Goal: Information Seeking & Learning: Learn about a topic

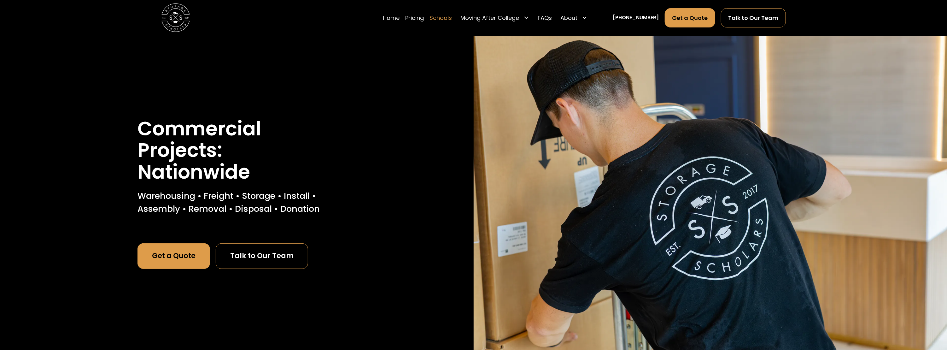
click at [450, 18] on link "Schools" at bounding box center [441, 18] width 22 height 20
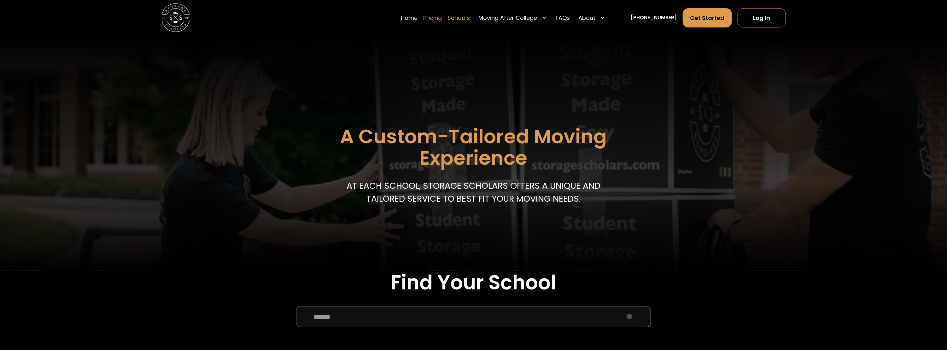
click at [442, 18] on link "Pricing" at bounding box center [433, 18] width 19 height 20
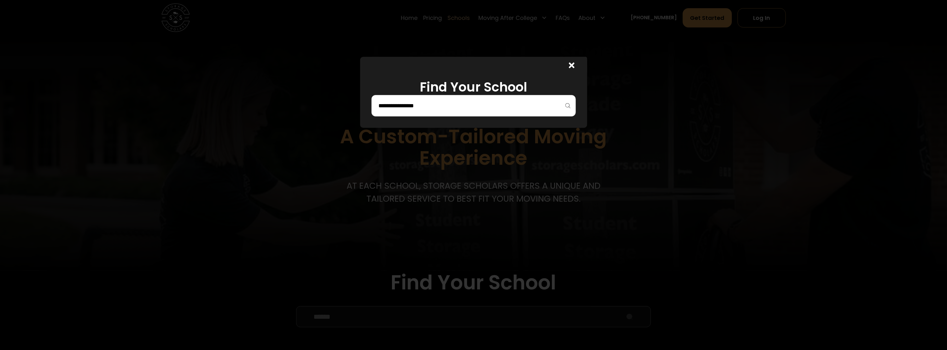
drag, startPoint x: 800, startPoint y: 143, endPoint x: 799, endPoint y: 138, distance: 5.3
click at [800, 141] on div at bounding box center [473, 175] width 947 height 350
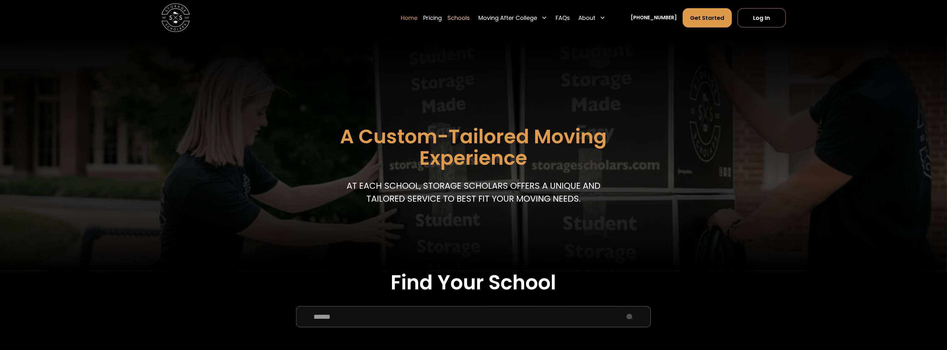
click at [418, 16] on link "Home" at bounding box center [409, 18] width 17 height 20
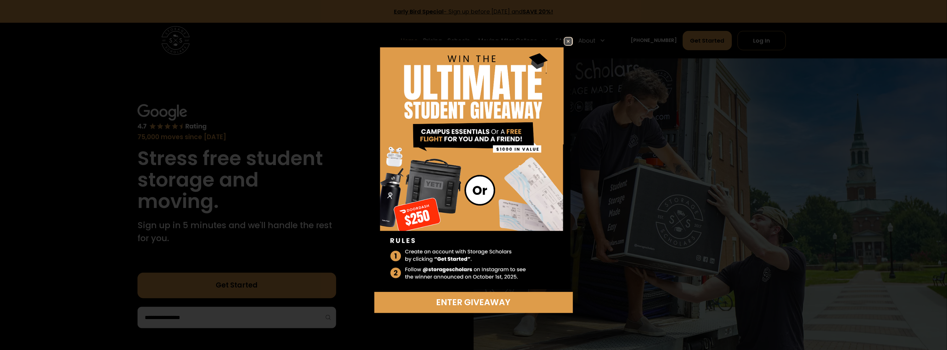
click at [569, 41] on img at bounding box center [569, 42] width 8 height 8
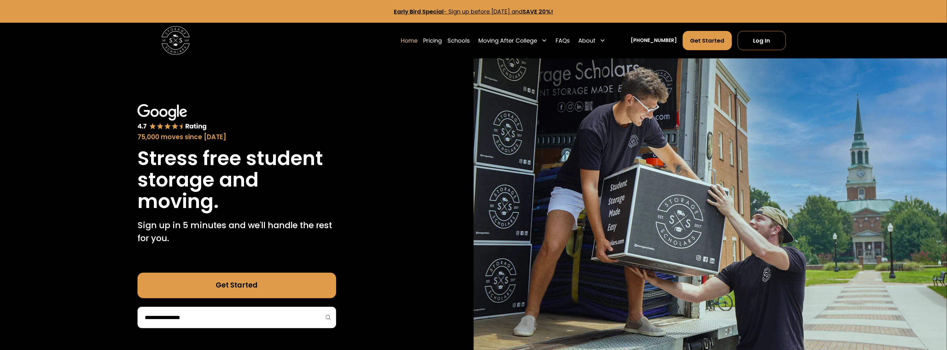
click at [417, 38] on link "Home" at bounding box center [409, 41] width 17 height 20
click at [442, 41] on link "Pricing" at bounding box center [433, 41] width 19 height 20
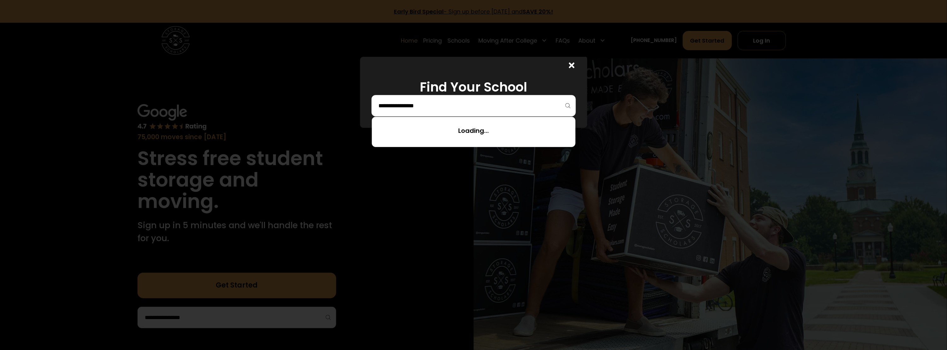
click at [434, 101] on input "search" at bounding box center [473, 105] width 191 height 11
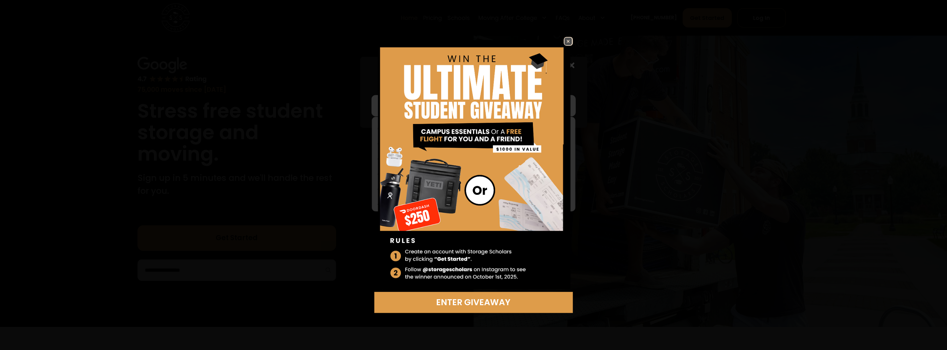
scroll to position [63, 0]
click at [567, 41] on img at bounding box center [569, 42] width 8 height 8
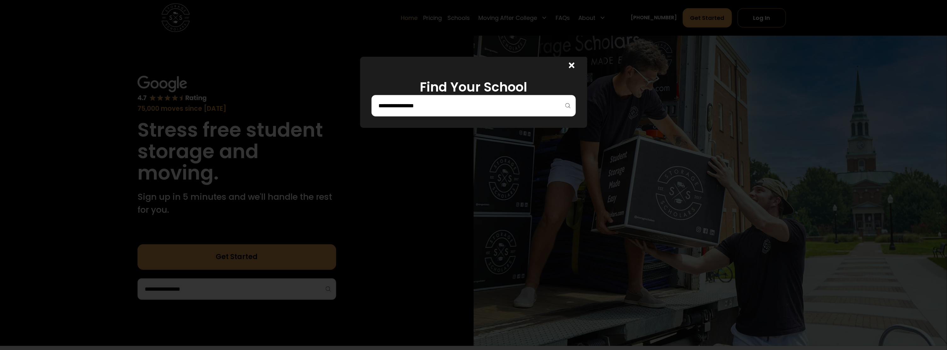
scroll to position [0, 0]
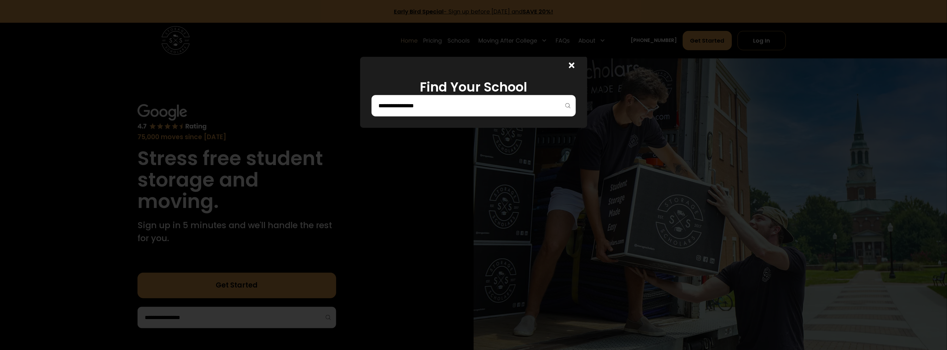
click at [571, 63] on div at bounding box center [570, 65] width 34 height 17
